Goal: Information Seeking & Learning: Learn about a topic

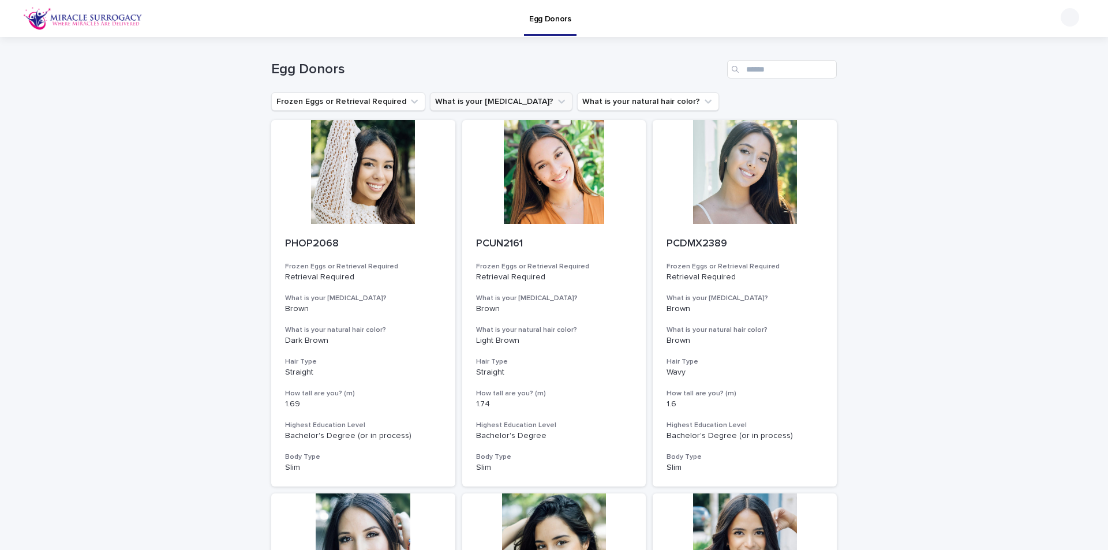
click at [558, 102] on icon "What is your eye color?" at bounding box center [561, 102] width 7 height 4
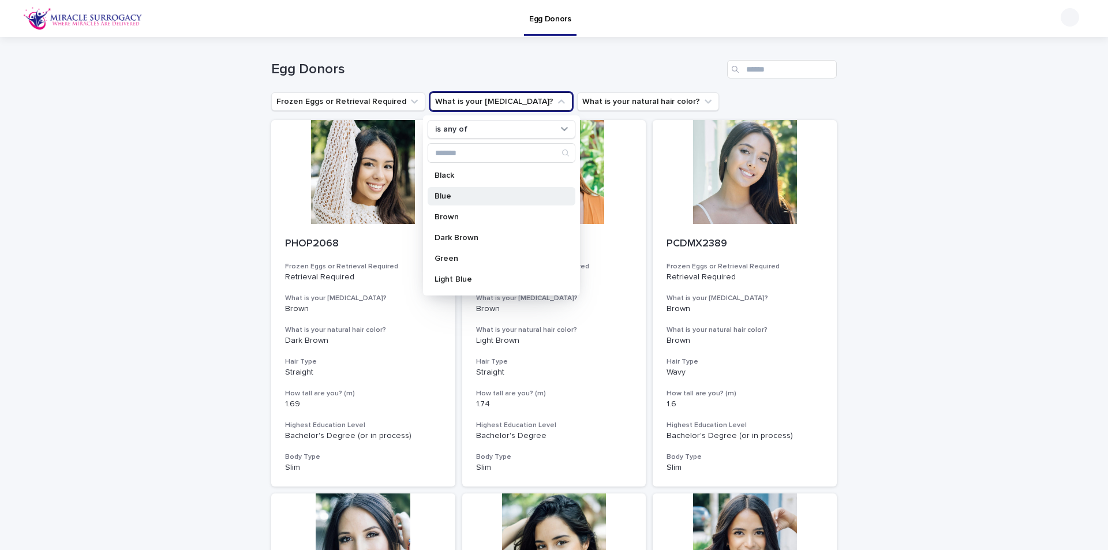
click at [494, 201] on div "Blue" at bounding box center [502, 196] width 148 height 18
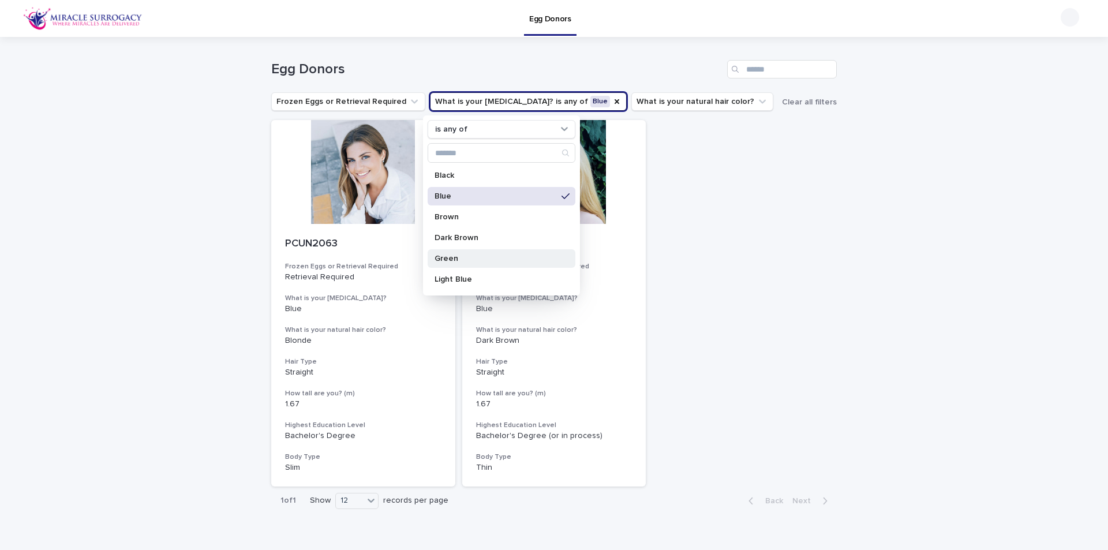
click at [470, 251] on div "Green" at bounding box center [502, 258] width 148 height 18
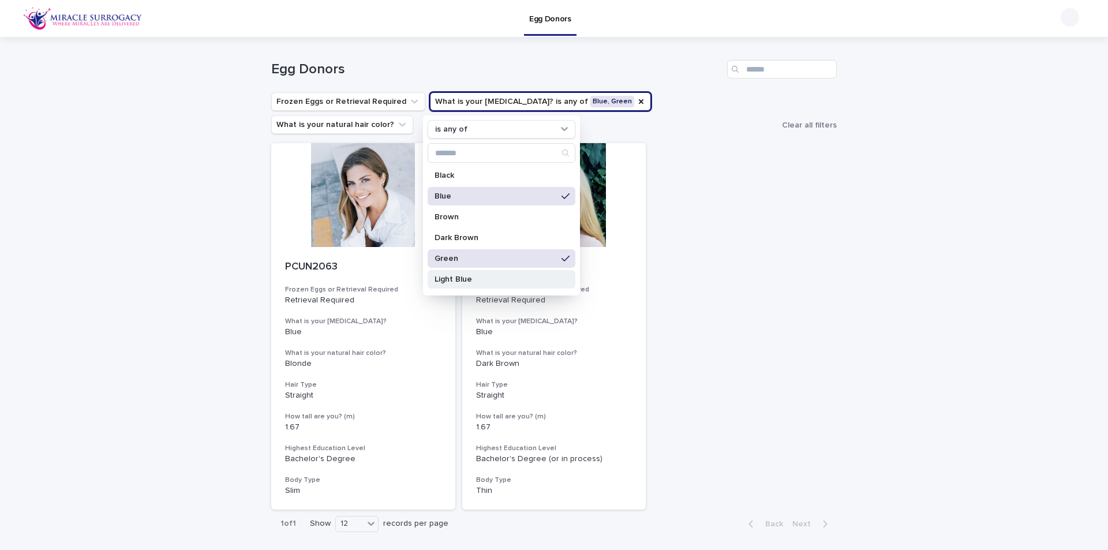
click at [466, 276] on p "Light Blue" at bounding box center [496, 279] width 122 height 8
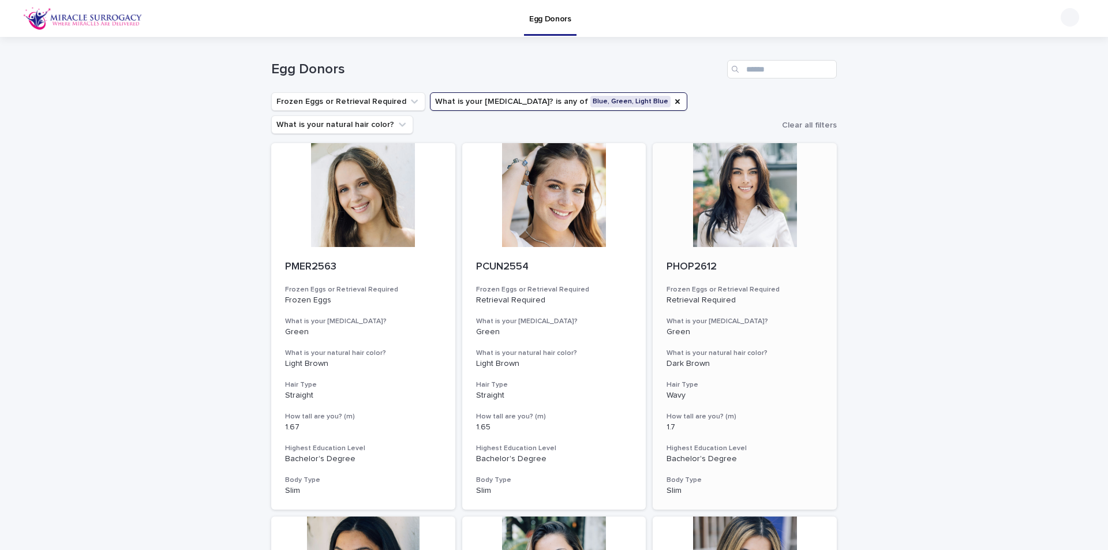
click at [749, 177] on div at bounding box center [745, 195] width 184 height 104
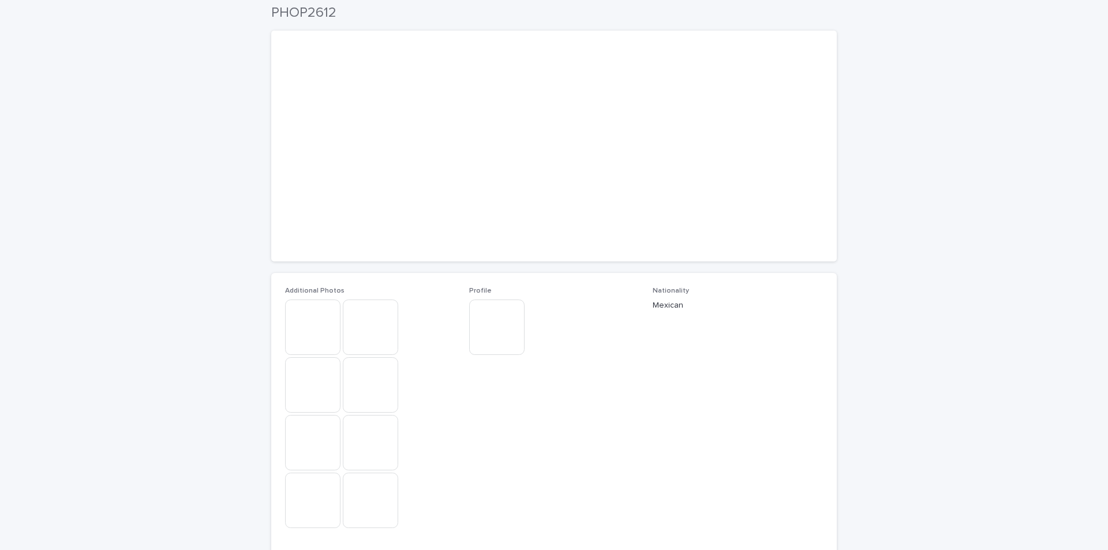
scroll to position [58, 0]
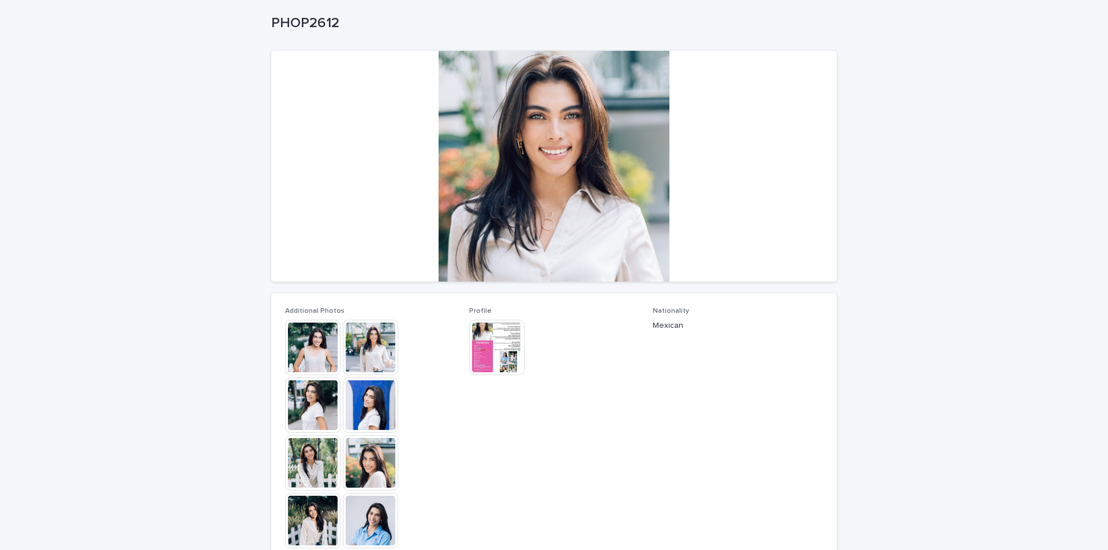
click at [372, 340] on img at bounding box center [370, 347] width 55 height 55
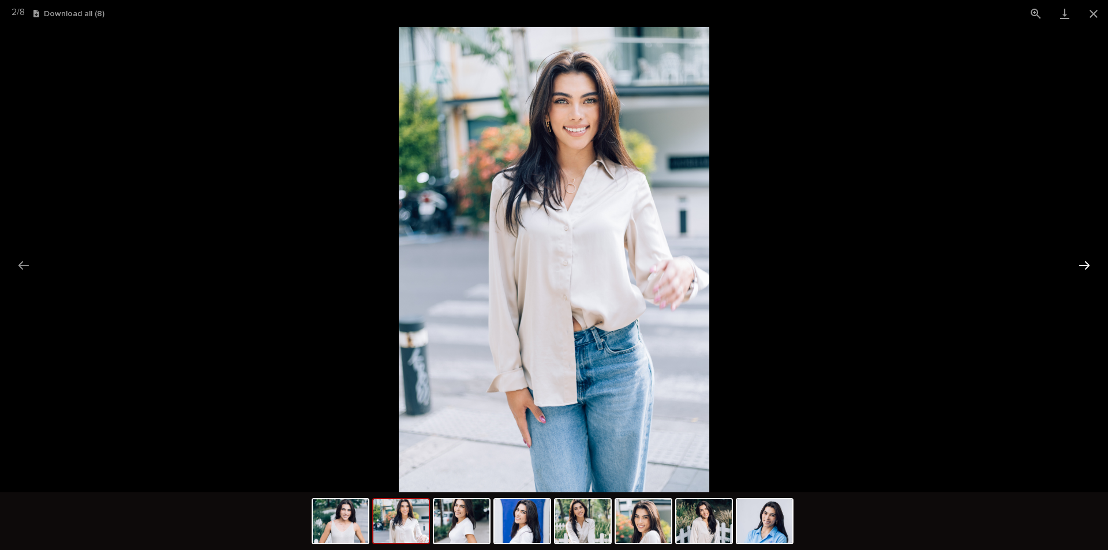
click at [1086, 264] on button "Next slide" at bounding box center [1085, 265] width 24 height 23
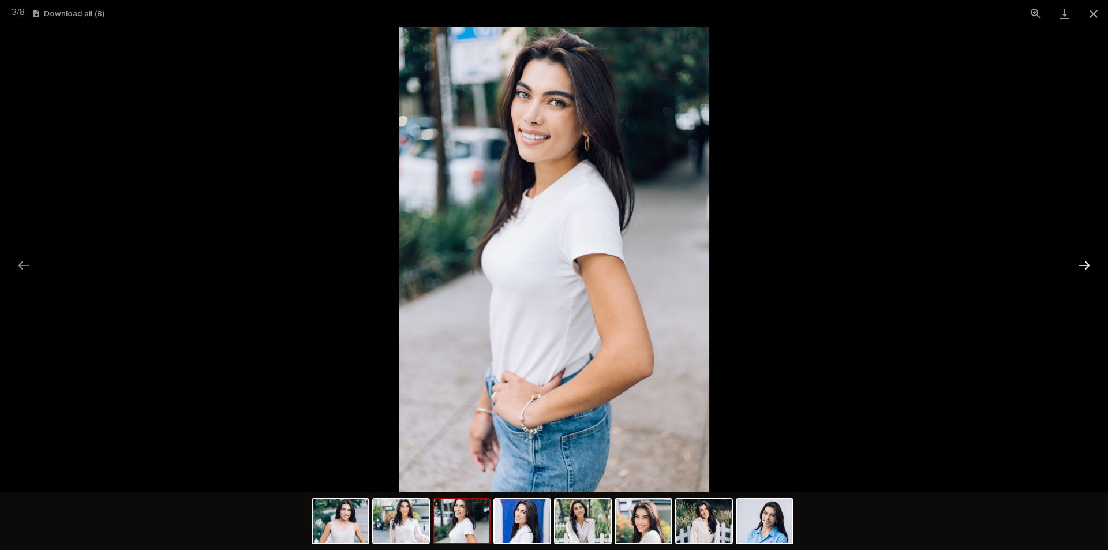
click at [1086, 264] on button "Next slide" at bounding box center [1085, 265] width 24 height 23
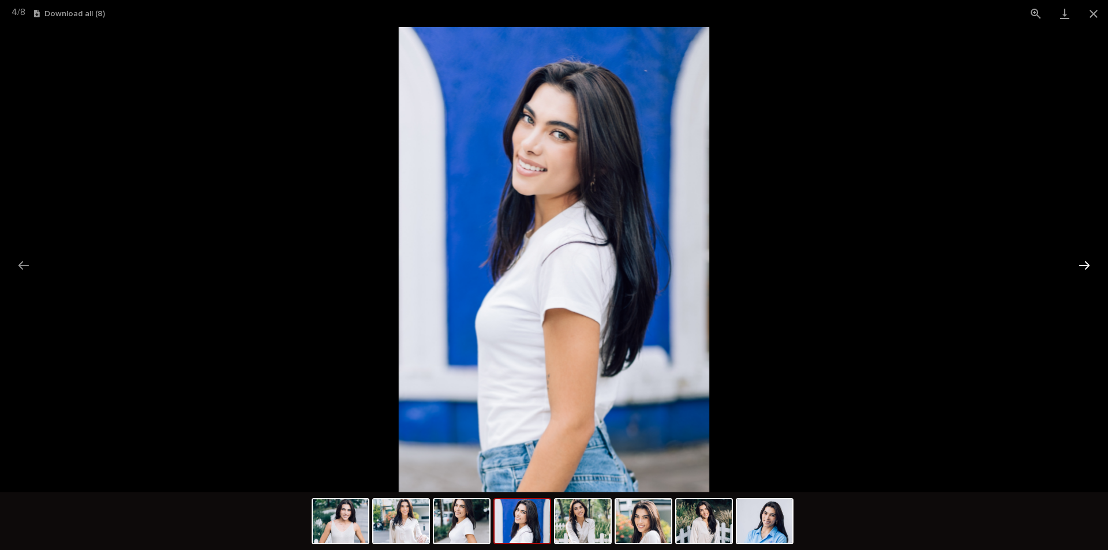
click at [1086, 264] on button "Next slide" at bounding box center [1085, 265] width 24 height 23
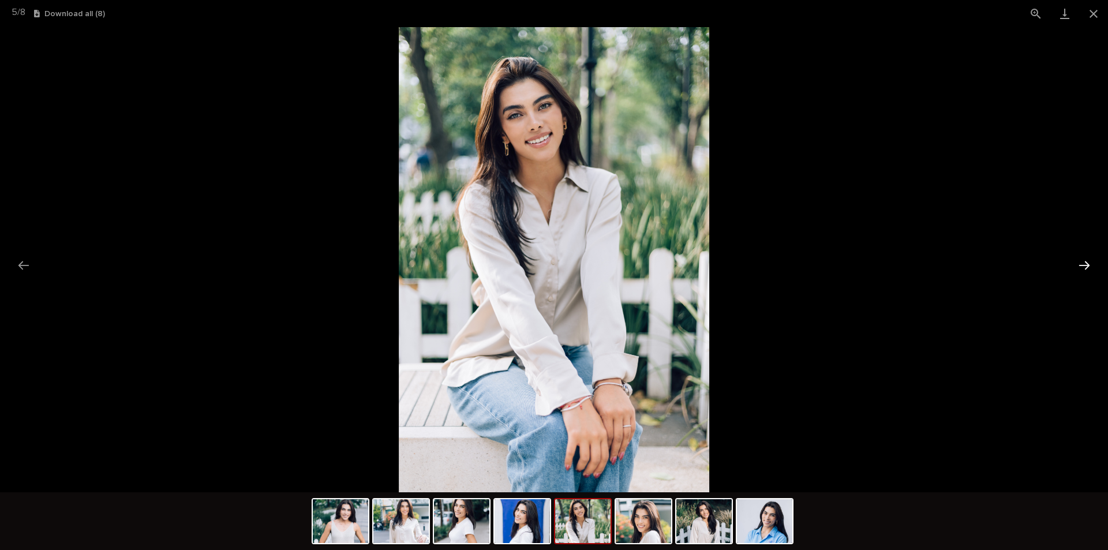
click at [1086, 264] on button "Next slide" at bounding box center [1085, 265] width 24 height 23
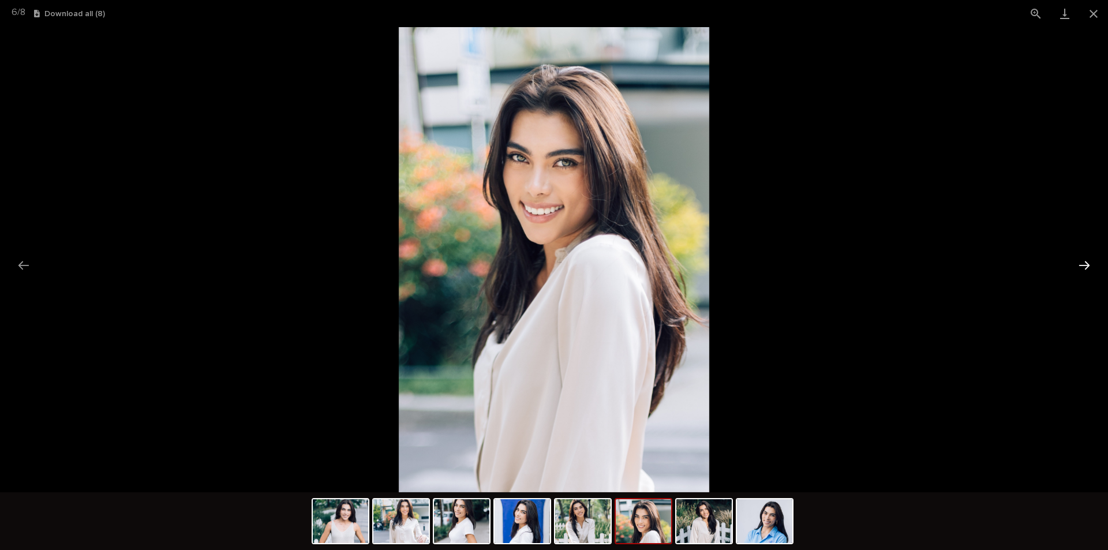
click at [1086, 264] on button "Next slide" at bounding box center [1085, 265] width 24 height 23
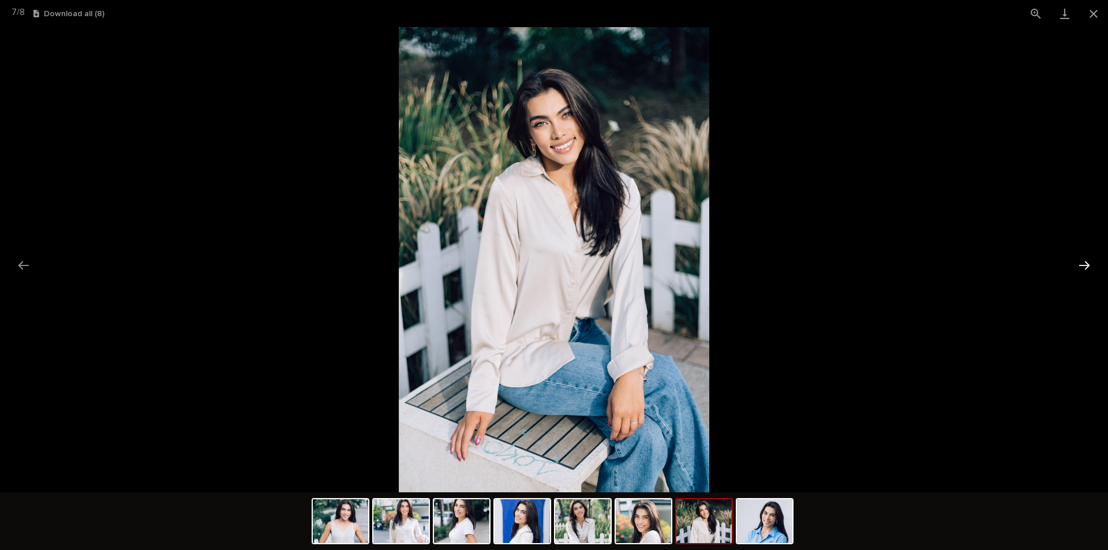
click at [1086, 264] on button "Next slide" at bounding box center [1085, 265] width 24 height 23
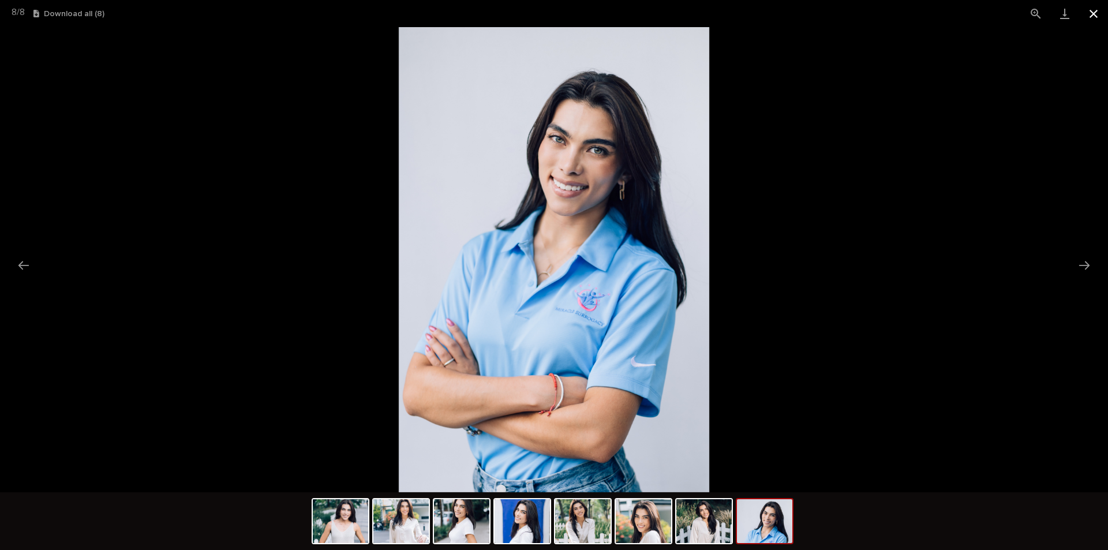
click at [1096, 12] on button "Close gallery" at bounding box center [1093, 13] width 29 height 27
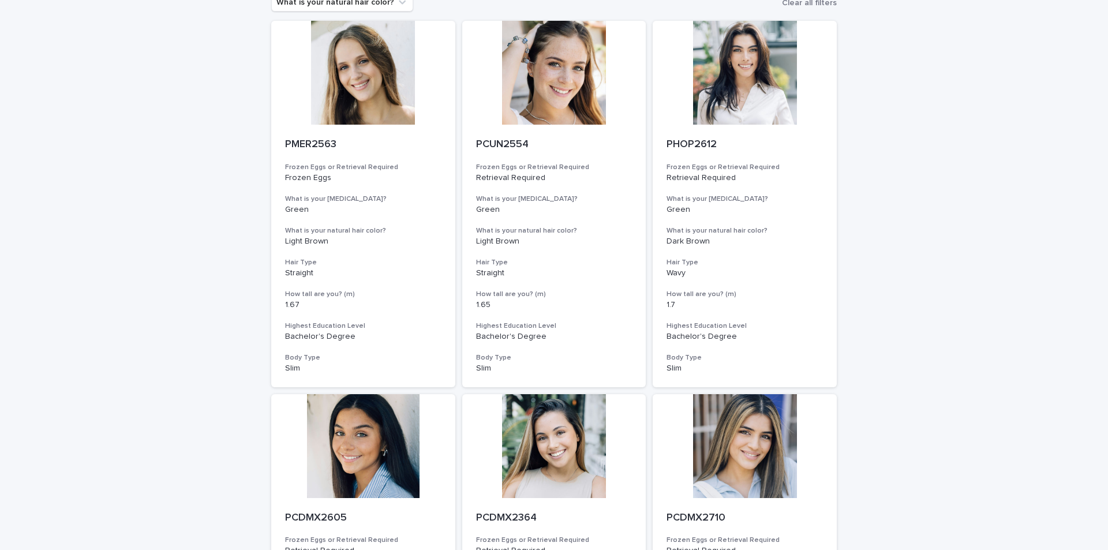
scroll to position [346, 0]
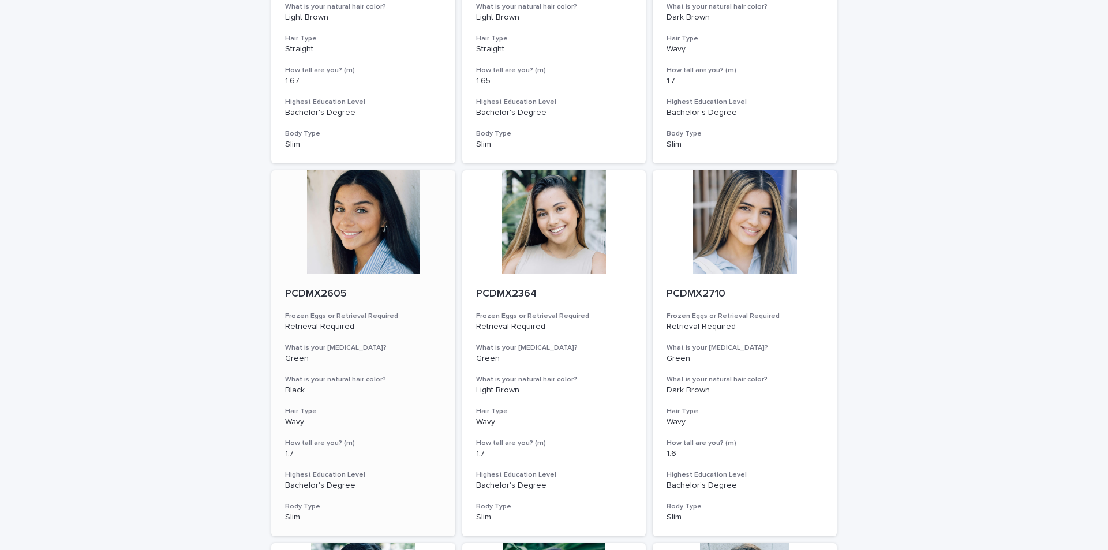
click at [356, 206] on div at bounding box center [363, 222] width 184 height 104
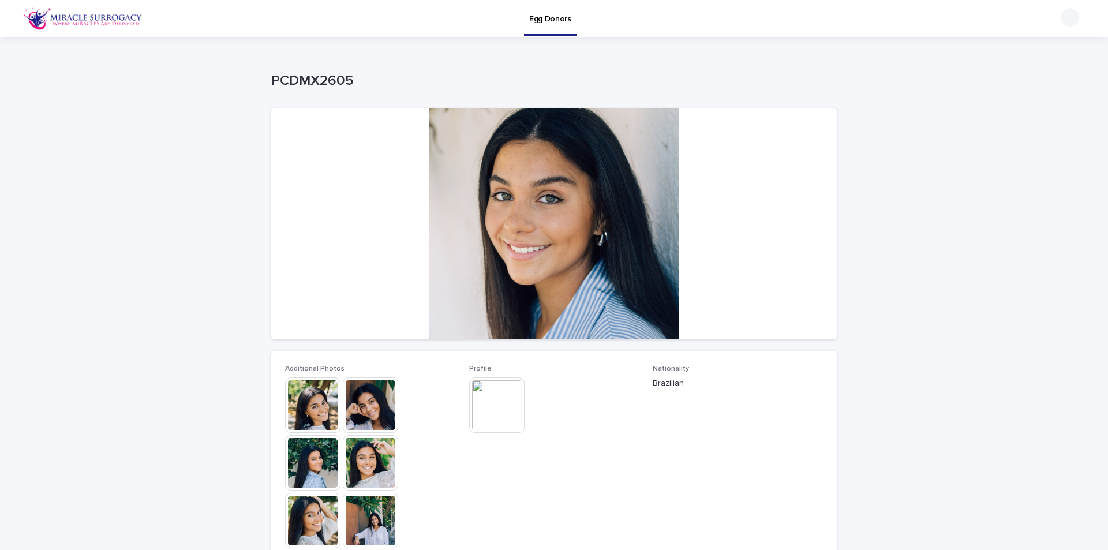
click at [353, 400] on img at bounding box center [370, 405] width 55 height 55
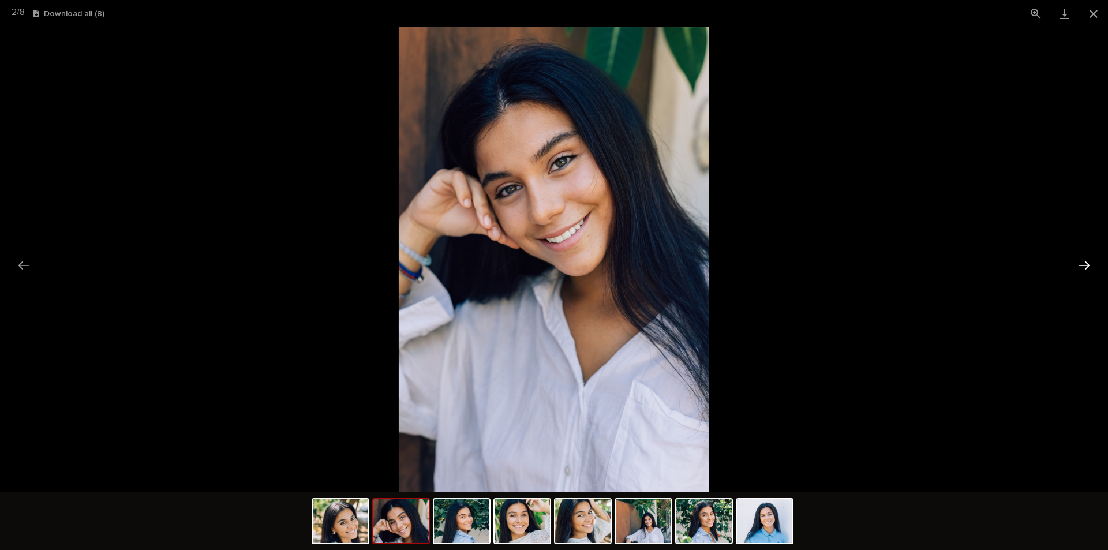
click at [1086, 261] on button "Next slide" at bounding box center [1085, 265] width 24 height 23
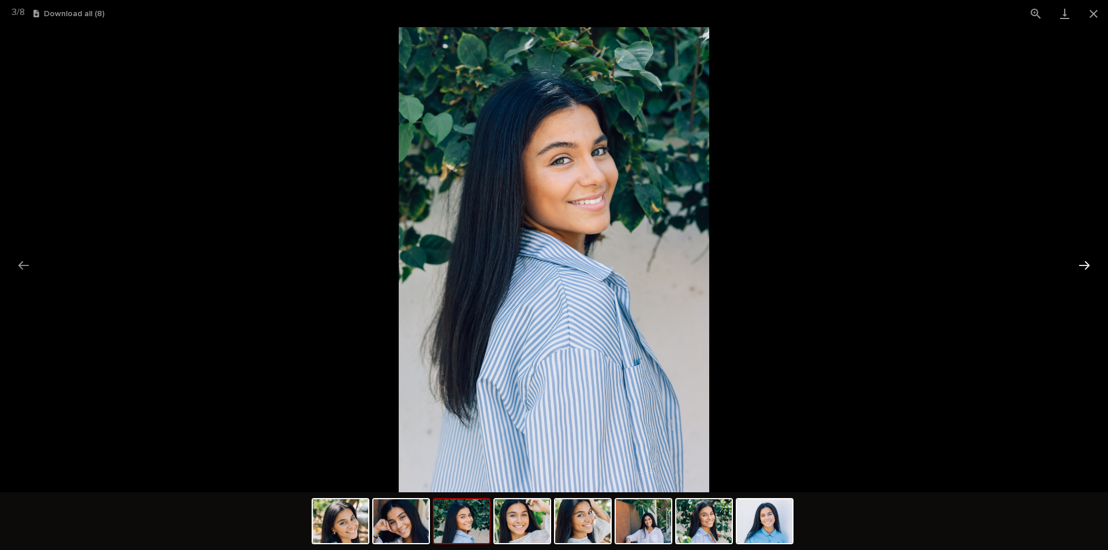
click at [1084, 262] on button "Next slide" at bounding box center [1085, 265] width 24 height 23
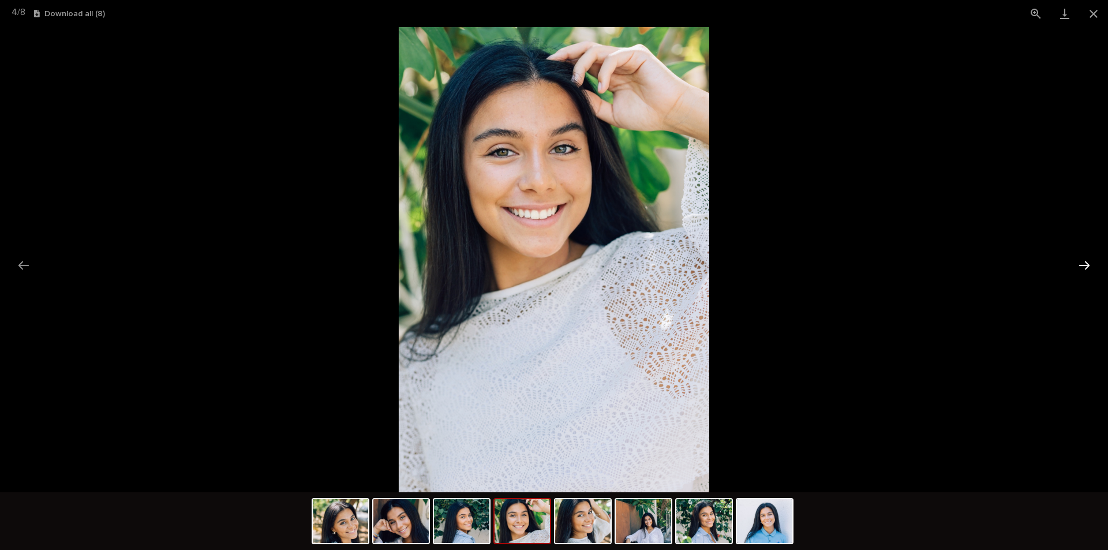
click at [1084, 262] on button "Next slide" at bounding box center [1085, 265] width 24 height 23
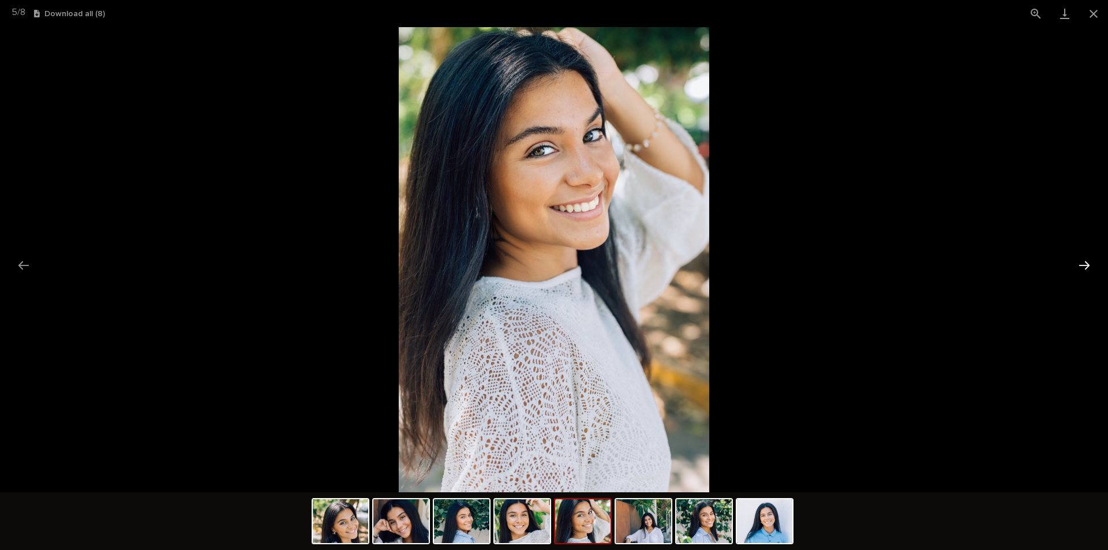
click at [1084, 262] on button "Next slide" at bounding box center [1085, 265] width 24 height 23
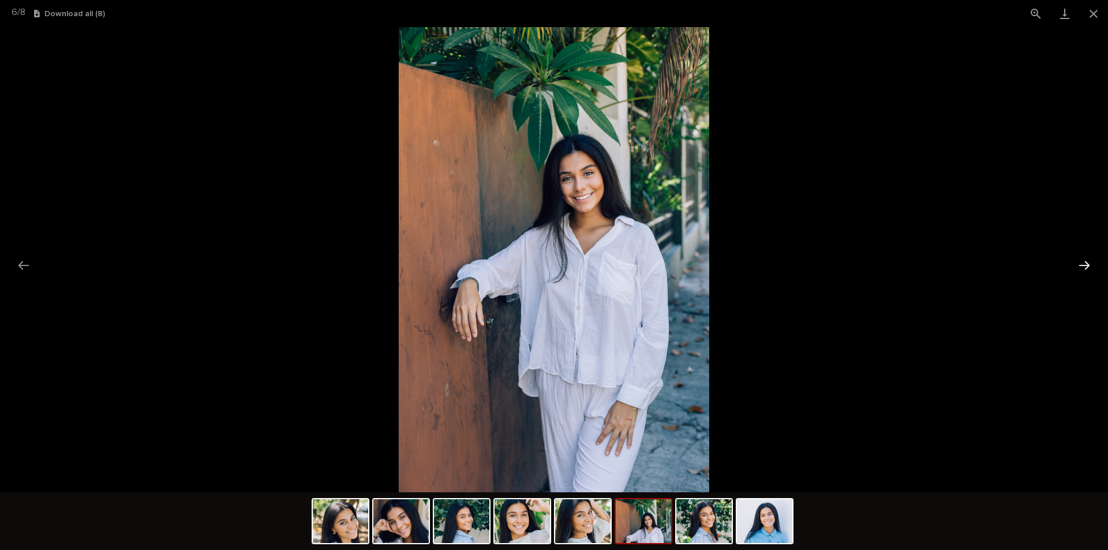
click at [1084, 262] on button "Next slide" at bounding box center [1085, 265] width 24 height 23
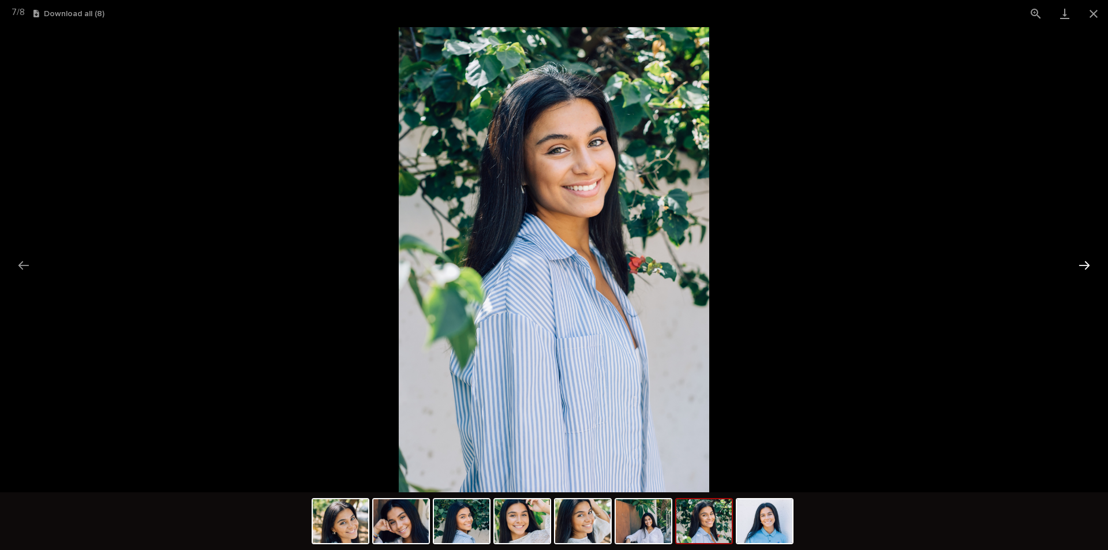
click at [1084, 262] on button "Next slide" at bounding box center [1085, 265] width 24 height 23
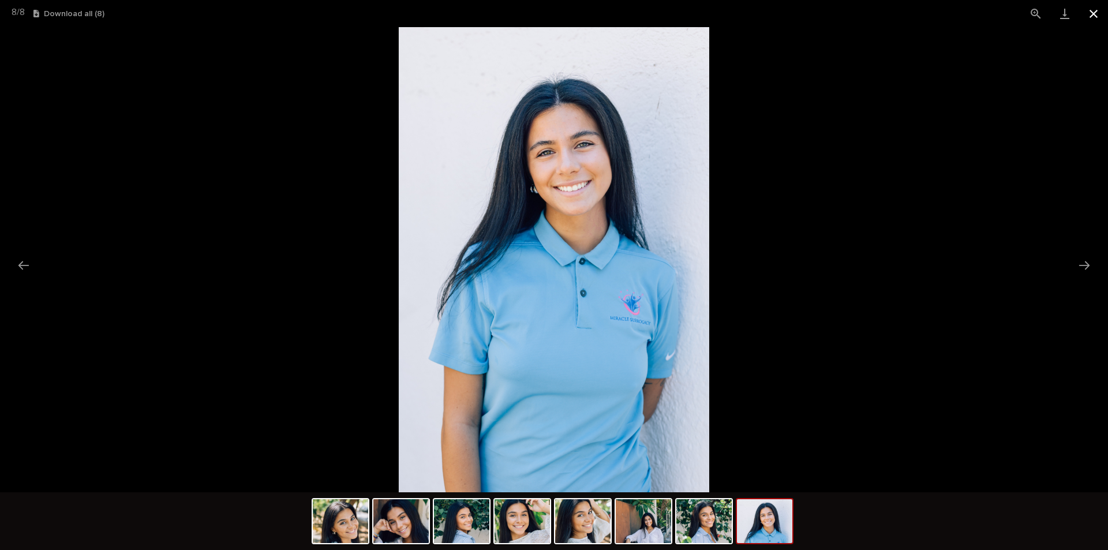
click at [1093, 13] on button "Close gallery" at bounding box center [1093, 13] width 29 height 27
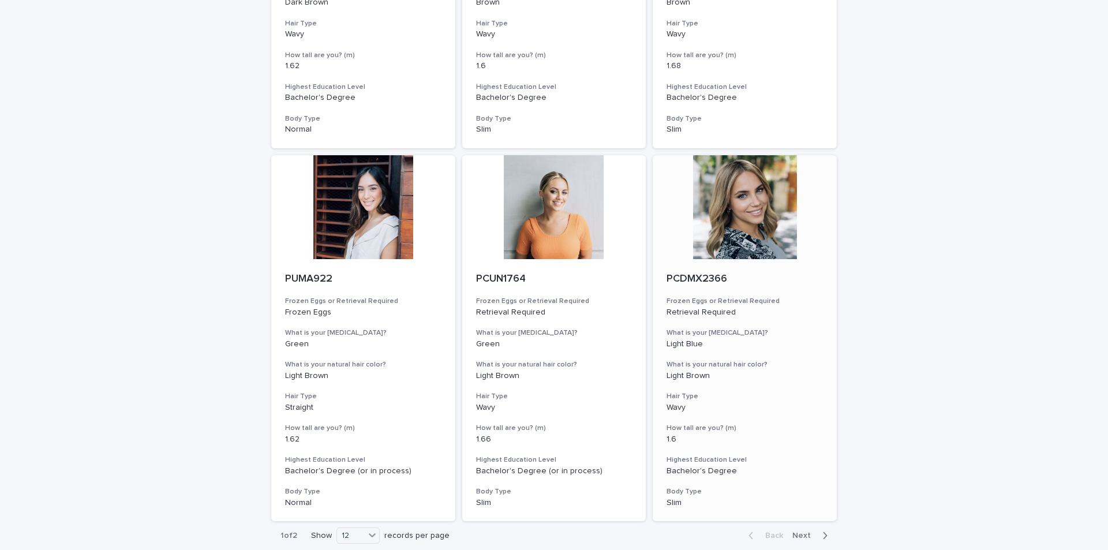
scroll to position [1175, 0]
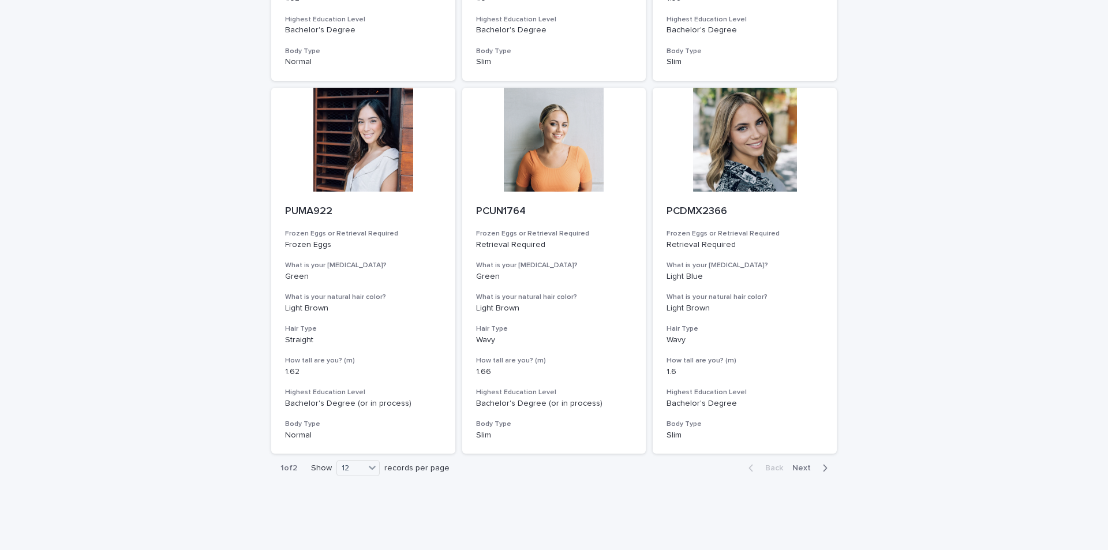
click at [800, 464] on span "Next" at bounding box center [805, 468] width 25 height 8
